Goal: Navigation & Orientation: Find specific page/section

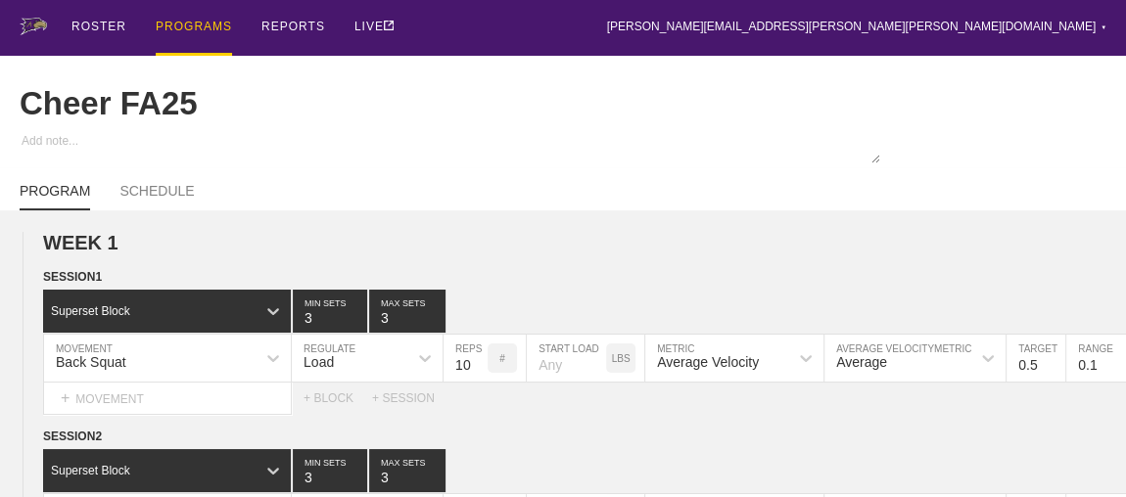
click at [204, 23] on div "PROGRAMS" at bounding box center [194, 28] width 76 height 56
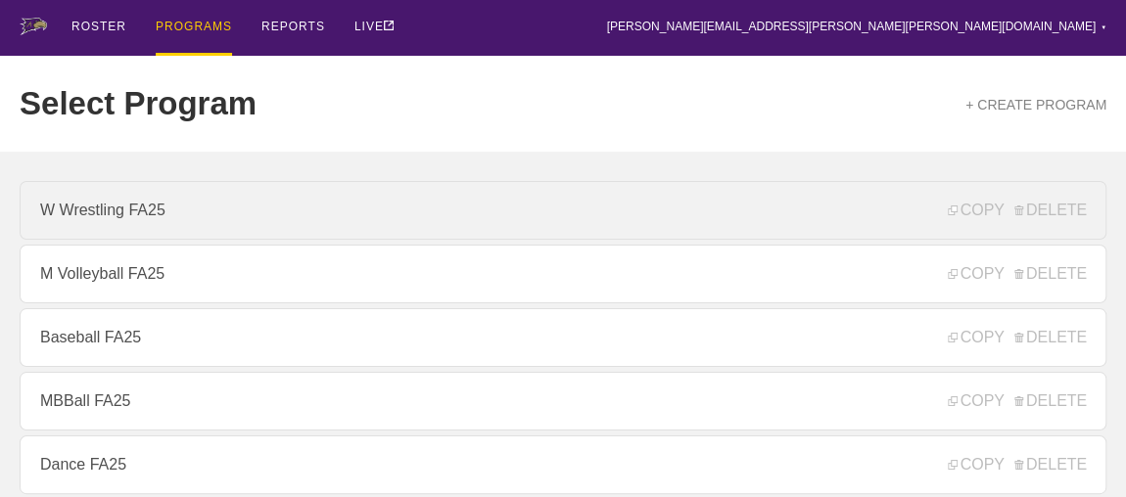
click at [107, 222] on link "W Wrestling FA25" at bounding box center [563, 210] width 1087 height 59
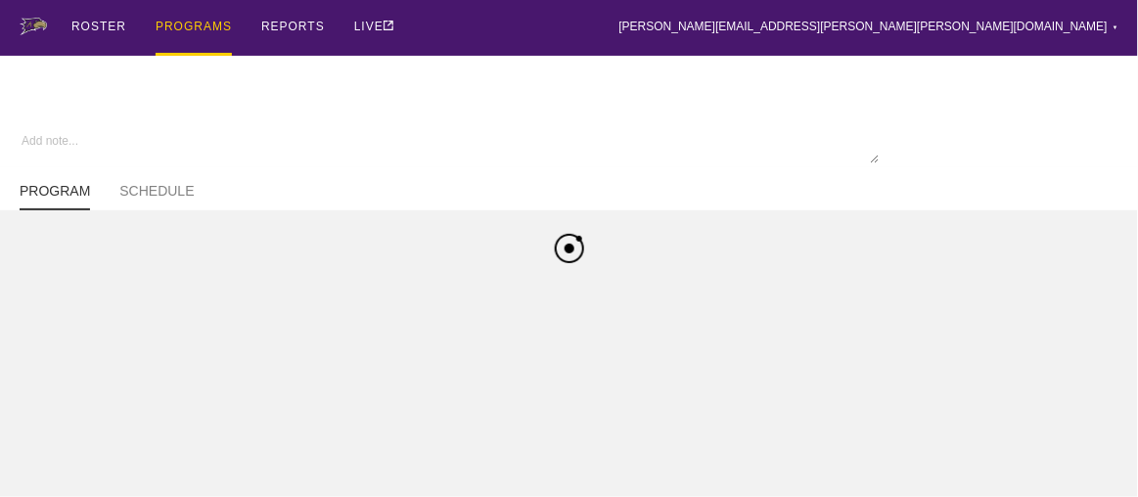
type textarea "x"
type input "W Wrestling FA25"
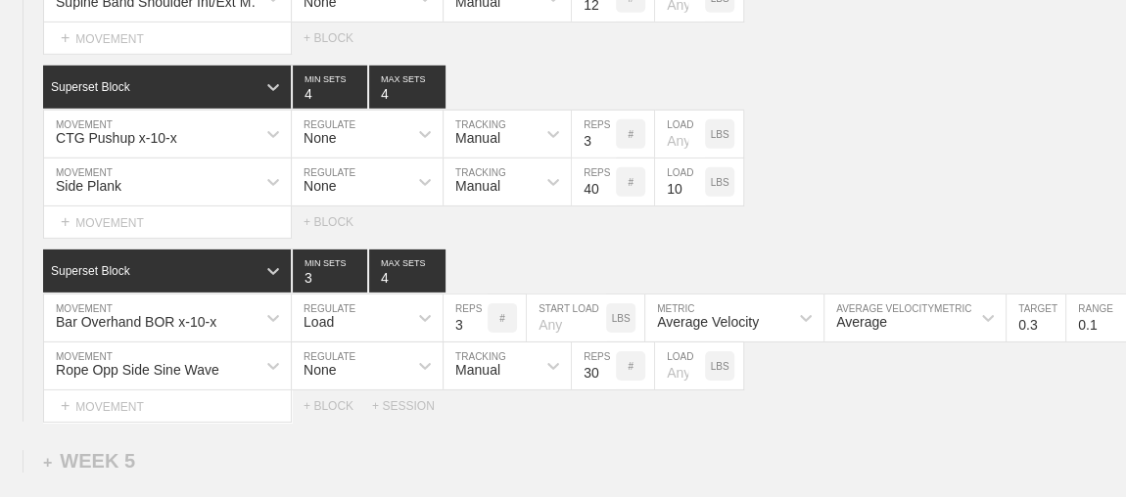
scroll to position [7050, 0]
